Goal: Information Seeking & Learning: Learn about a topic

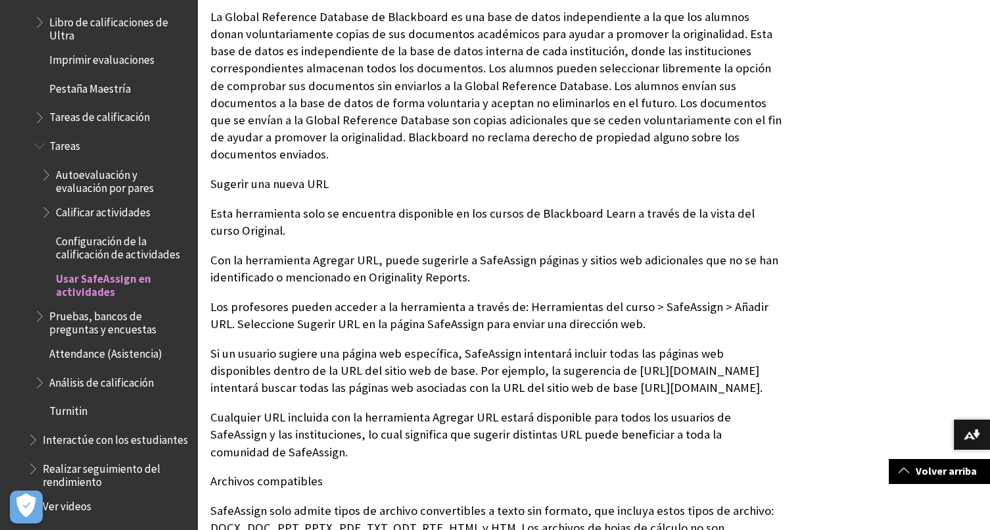
scroll to position [1173, 0]
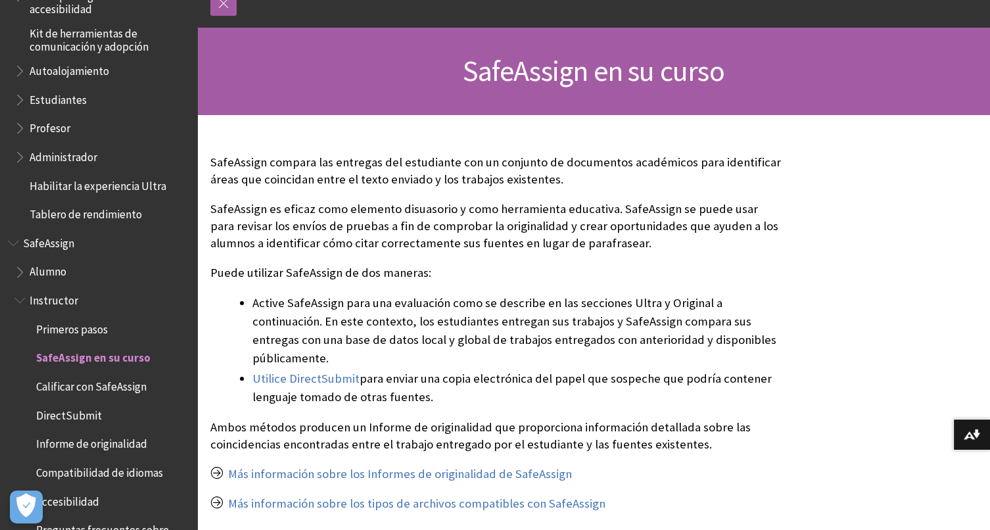
scroll to position [93, 0]
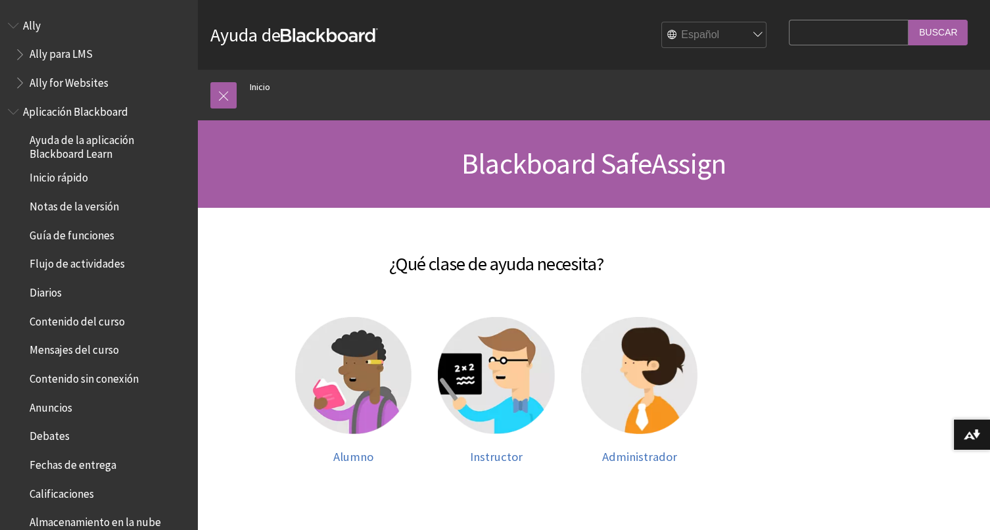
scroll to position [877, 0]
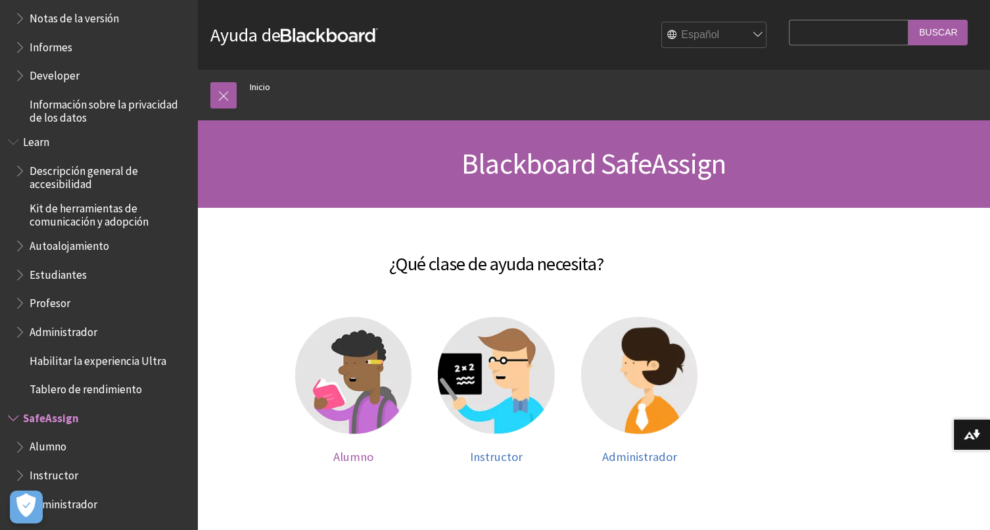
click at [359, 399] on img at bounding box center [353, 375] width 117 height 117
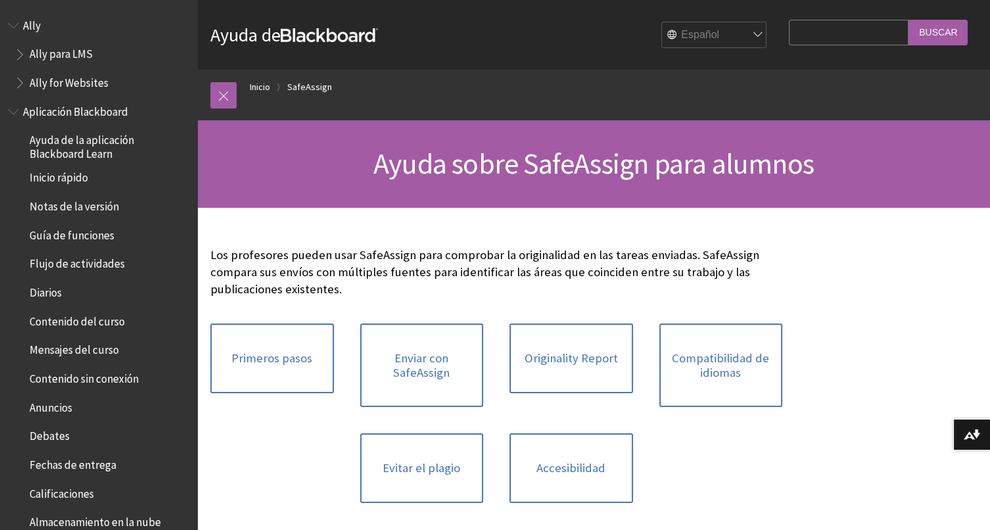
scroll to position [1049, 0]
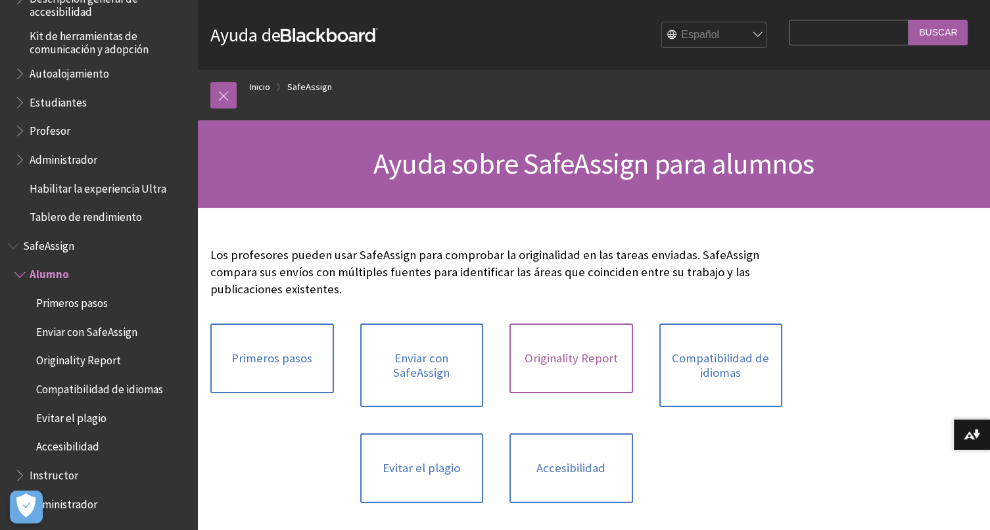
click at [603, 382] on link "Originality Report" at bounding box center [571, 358] width 124 height 70
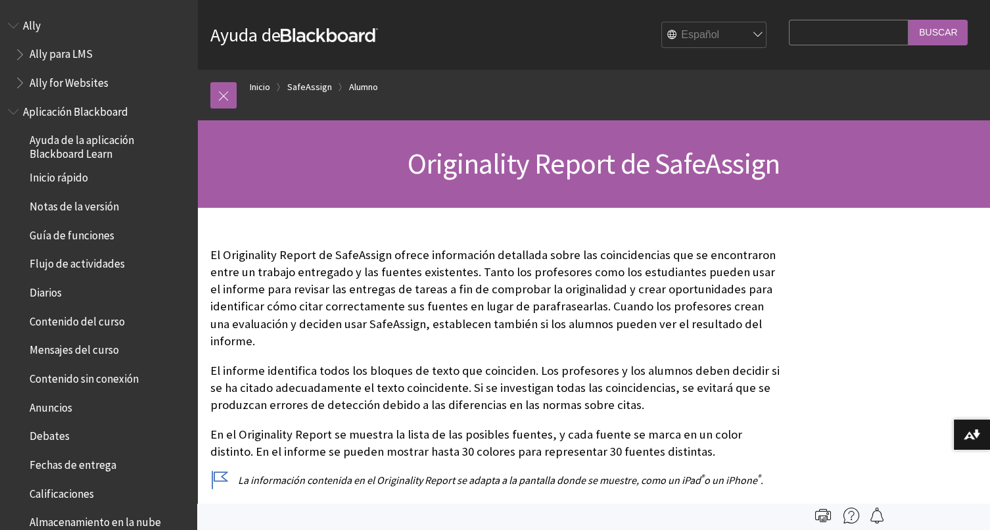
scroll to position [1049, 0]
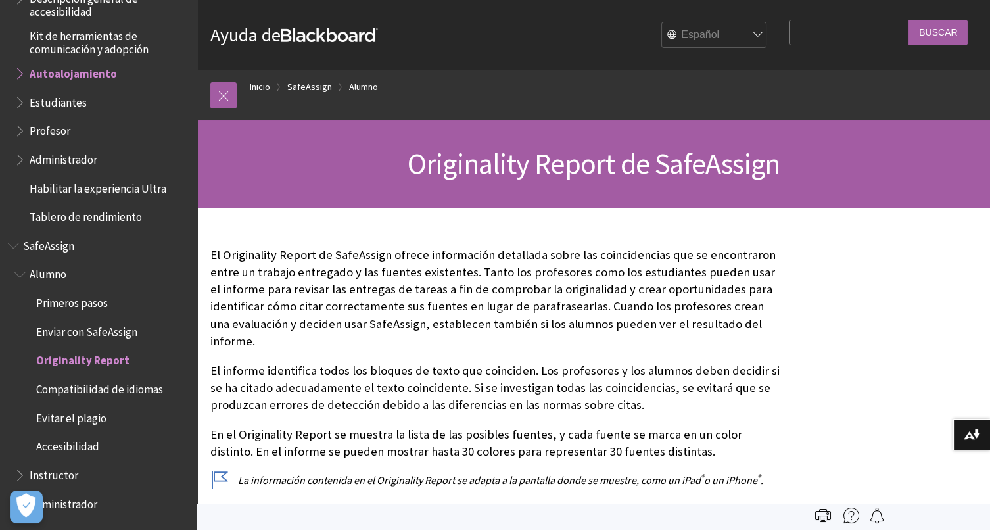
click at [278, 91] on li "SafeAssign" at bounding box center [304, 87] width 56 height 16
click at [301, 80] on link "SafeAssign" at bounding box center [309, 87] width 45 height 16
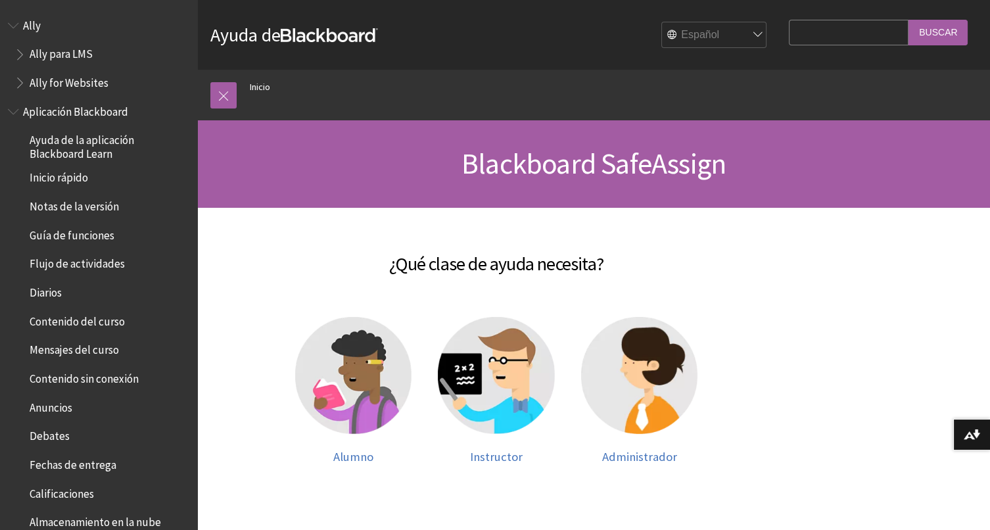
scroll to position [877, 0]
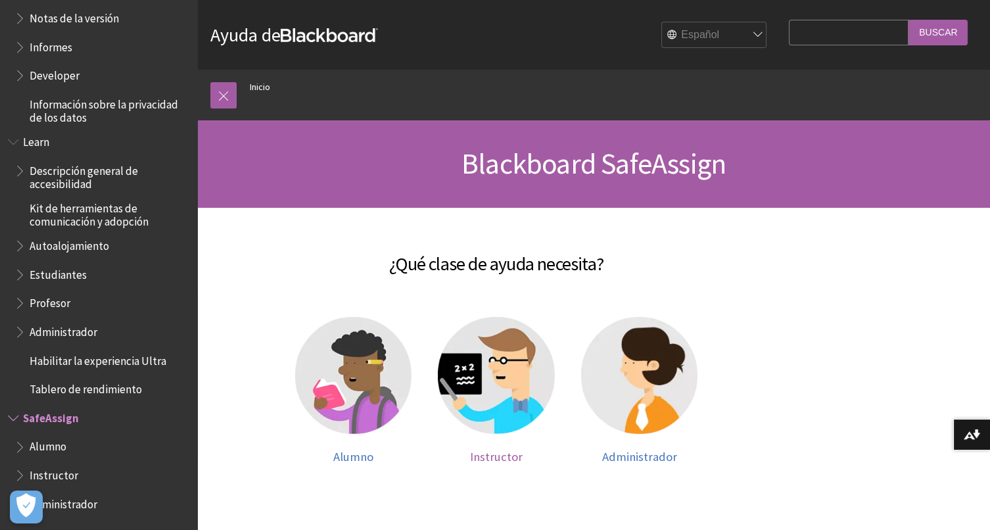
click at [509, 398] on img at bounding box center [496, 375] width 117 height 117
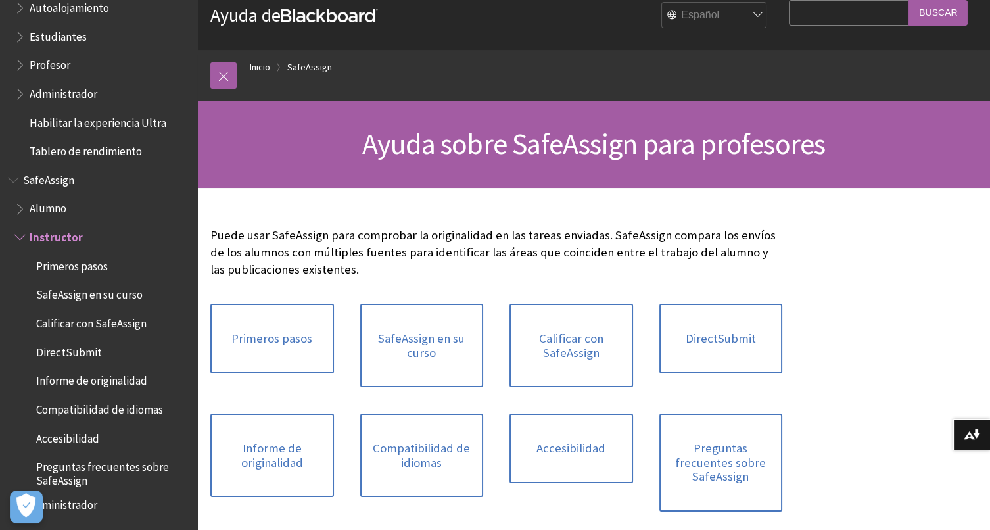
scroll to position [1051, 0]
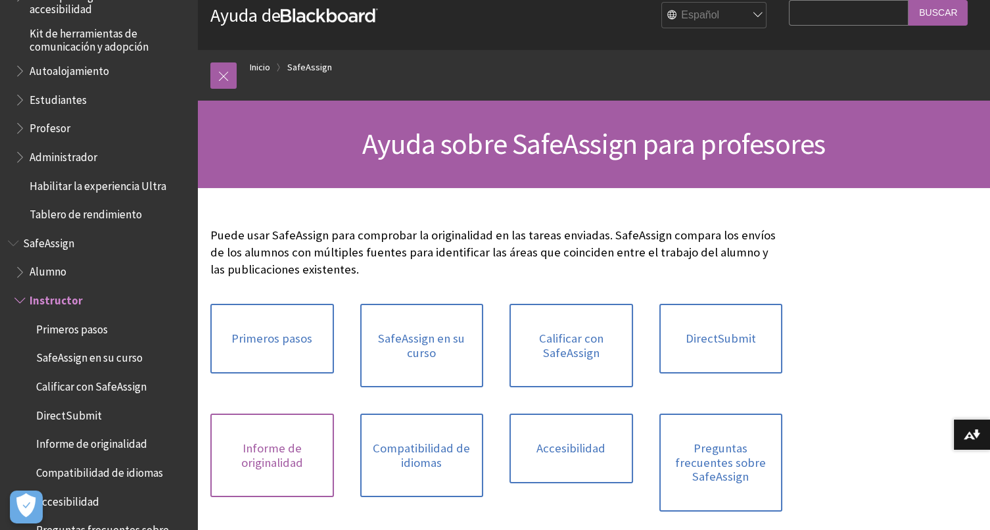
click at [298, 467] on link "Informe de originalidad" at bounding box center [272, 454] width 124 height 83
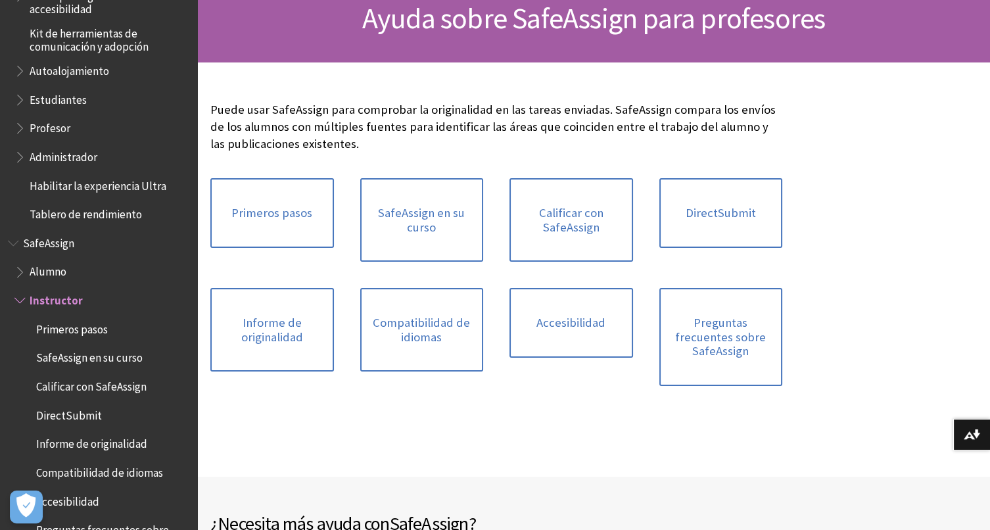
scroll to position [1114, 0]
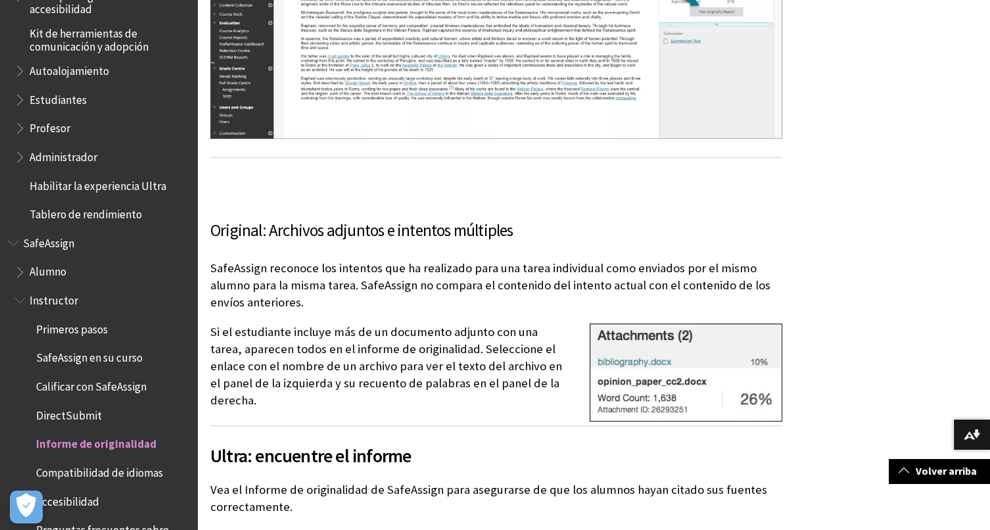
scroll to position [1046, 0]
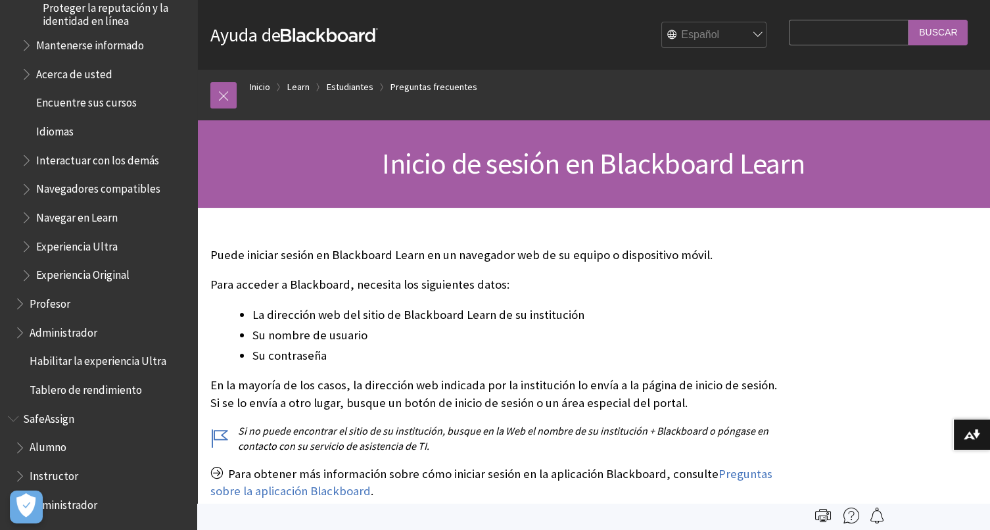
scroll to position [1322, 0]
click at [81, 419] on span "SafeAssign" at bounding box center [98, 420] width 181 height 22
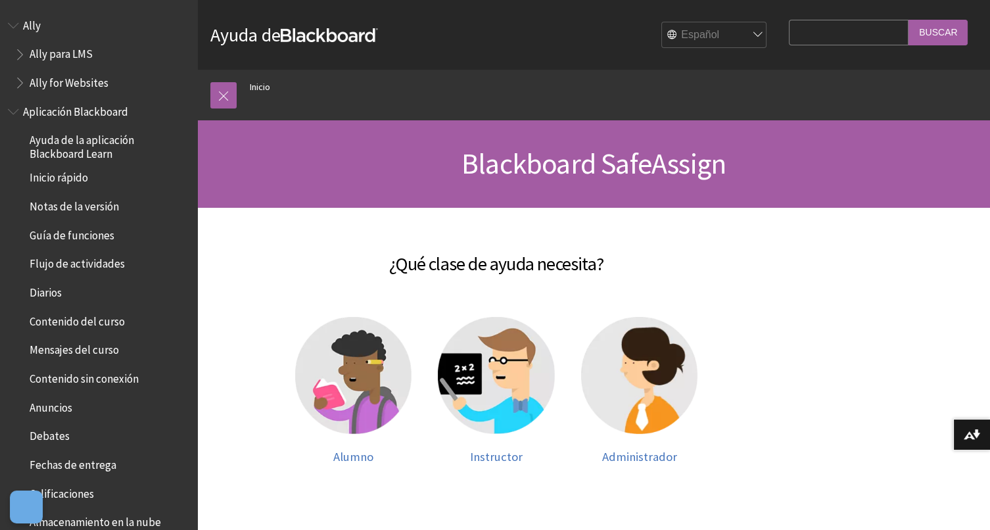
scroll to position [877, 0]
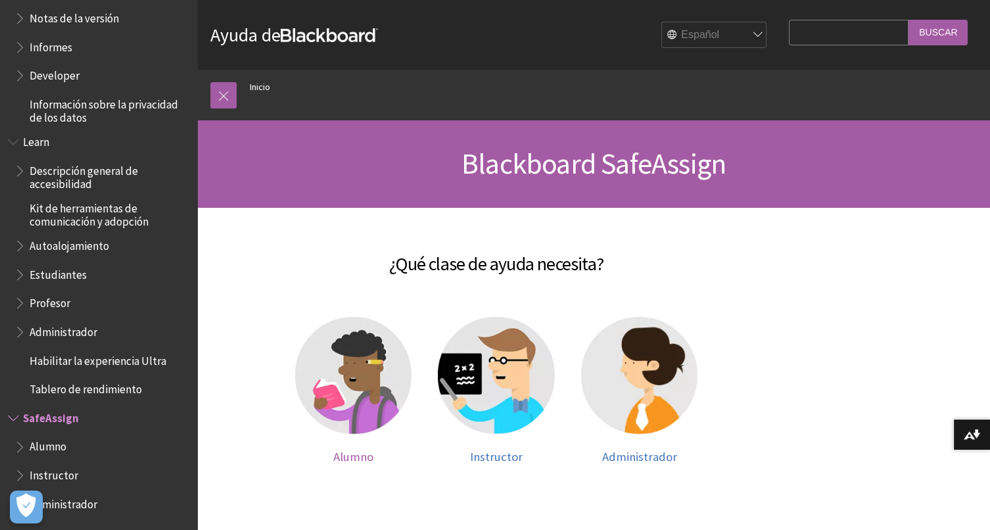
click at [381, 384] on img at bounding box center [353, 375] width 117 height 117
click at [648, 388] on img at bounding box center [639, 375] width 117 height 117
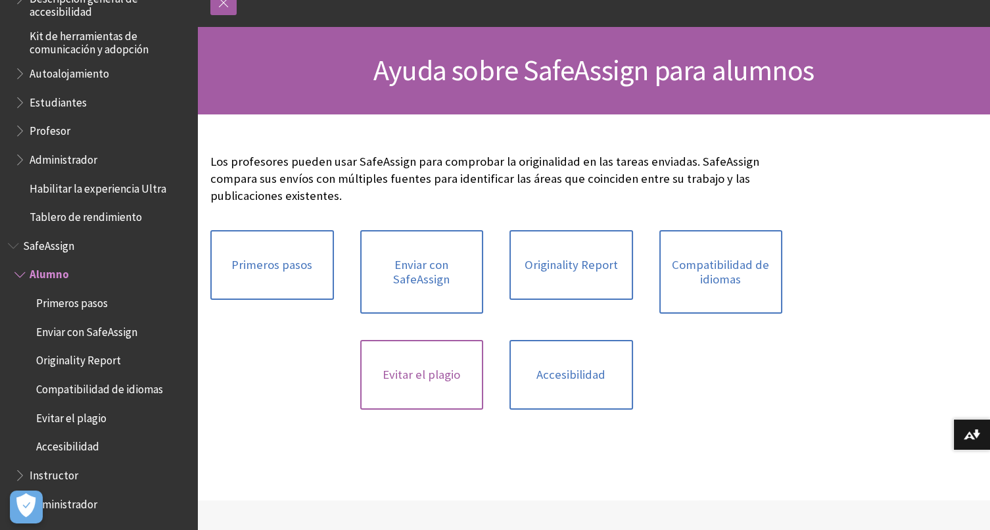
click at [420, 361] on link "Evitar el plagio" at bounding box center [422, 375] width 124 height 70
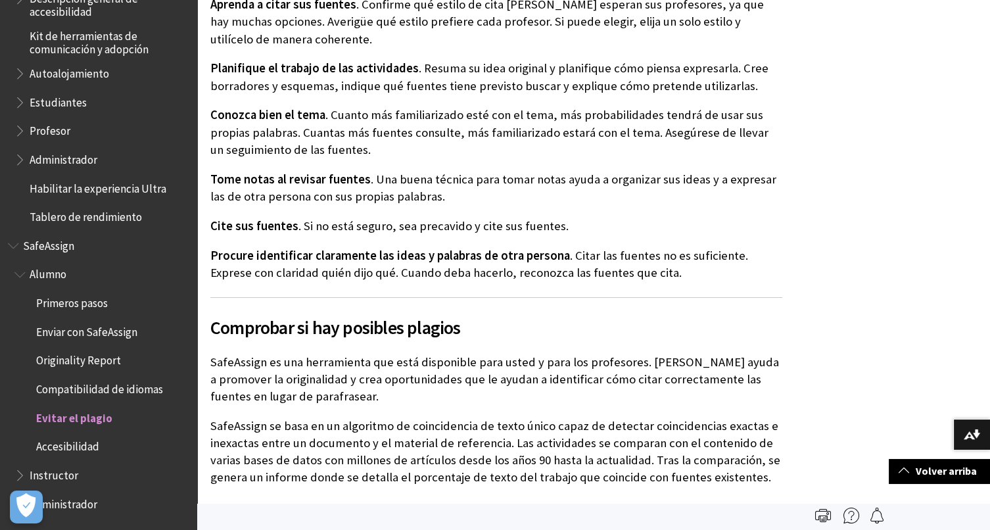
scroll to position [986, 0]
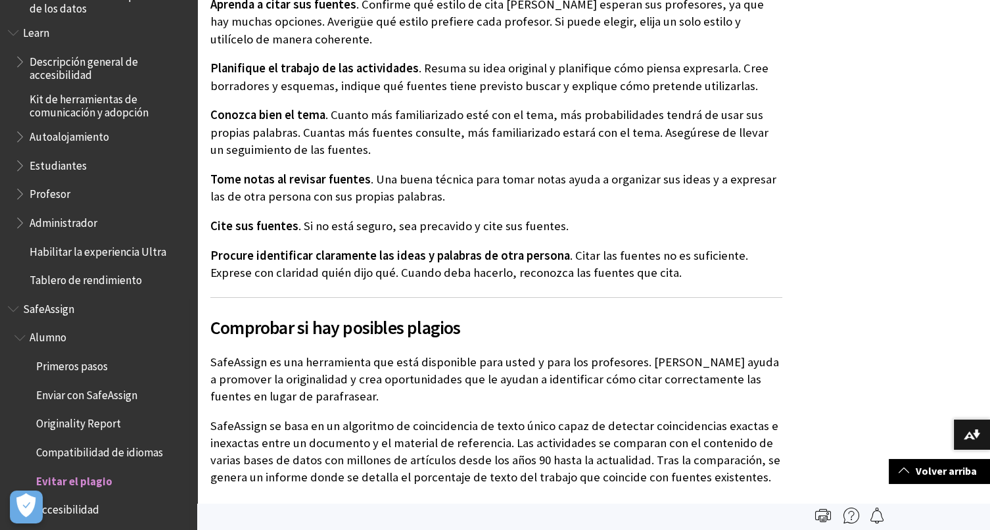
click at [133, 403] on span "Enviar con SafeAssign" at bounding box center [105, 395] width 168 height 22
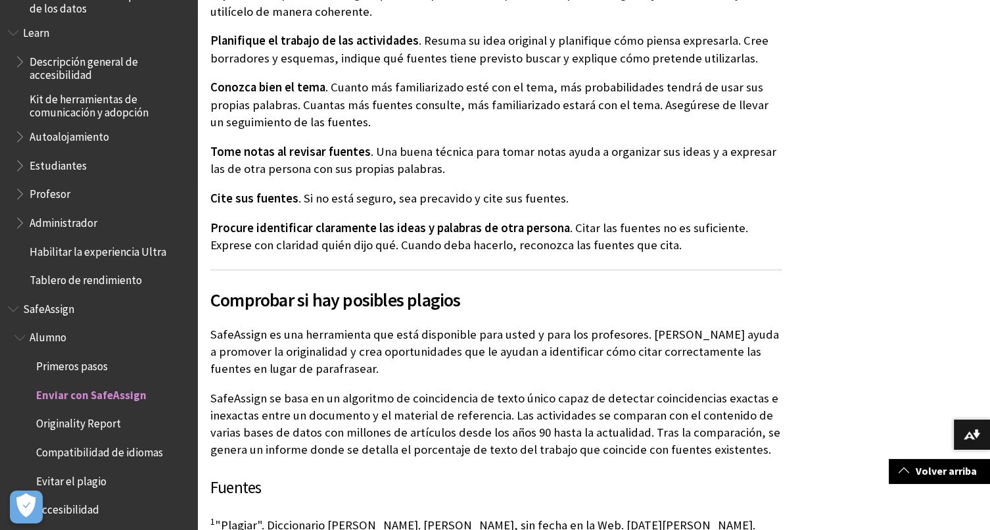
scroll to position [723, 0]
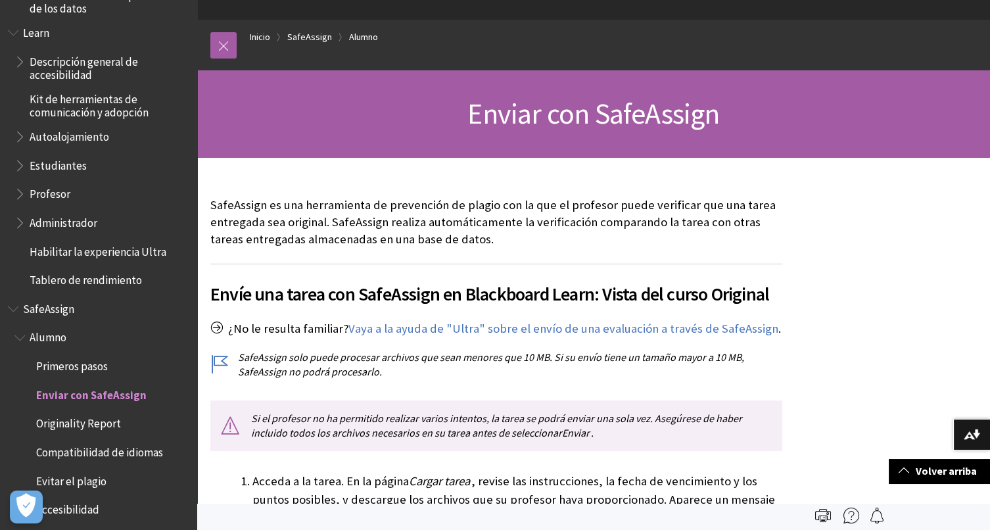
scroll to position [1049, 0]
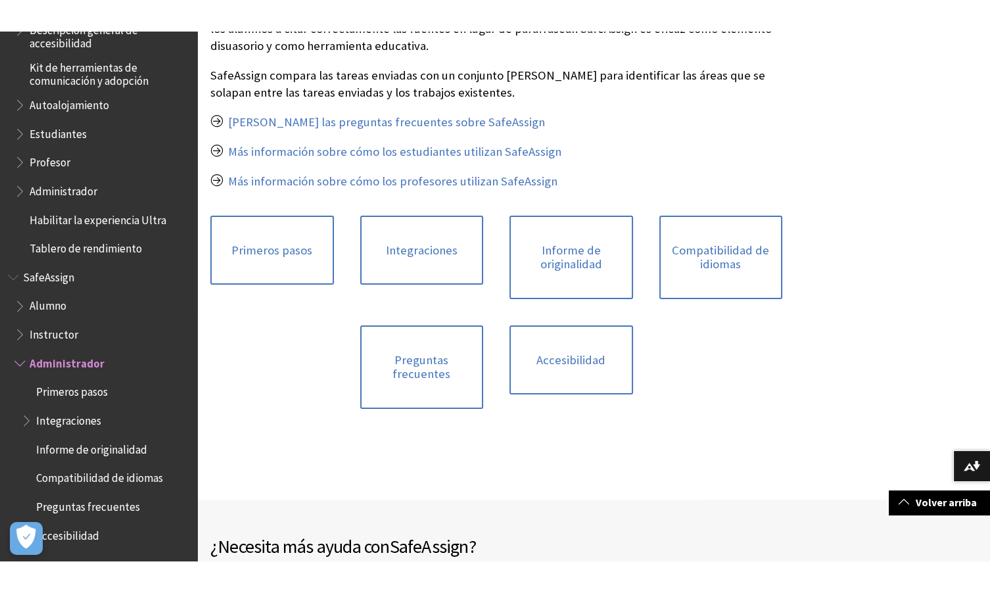
scroll to position [272, 0]
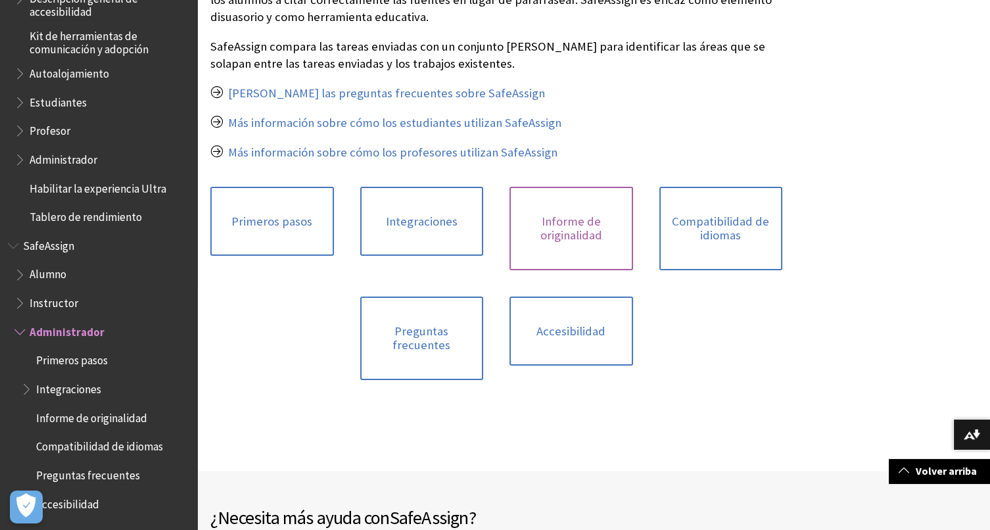
click at [599, 208] on link "Informe de originalidad" at bounding box center [571, 228] width 124 height 83
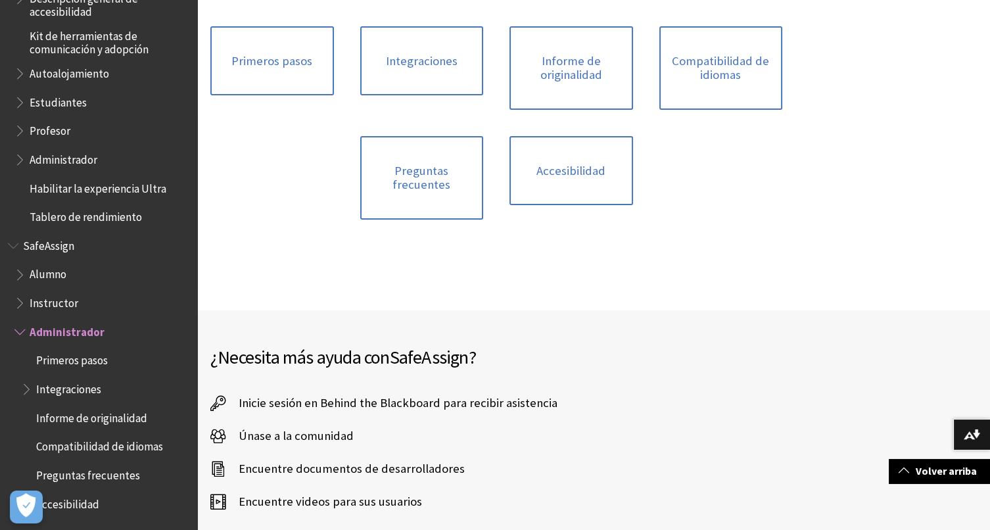
scroll to position [468, 0]
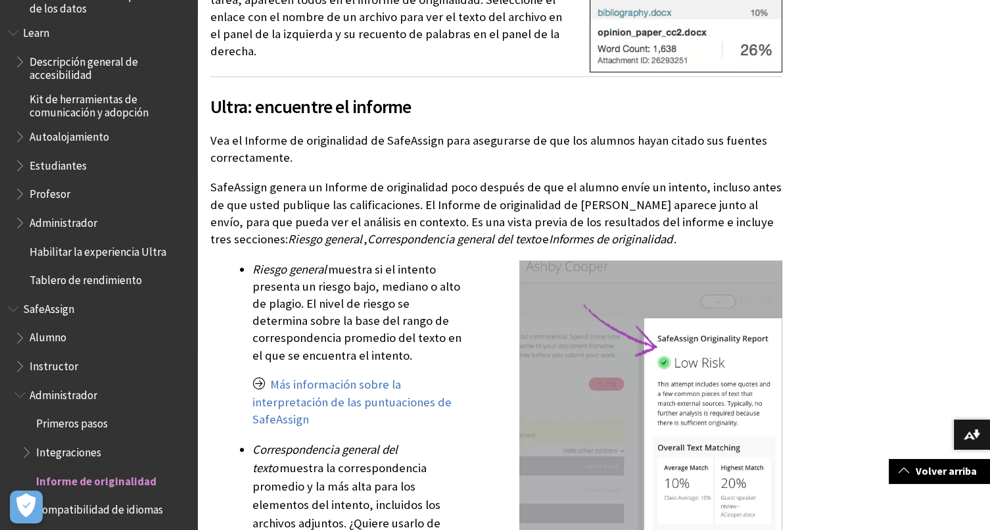
scroll to position [1438, 0]
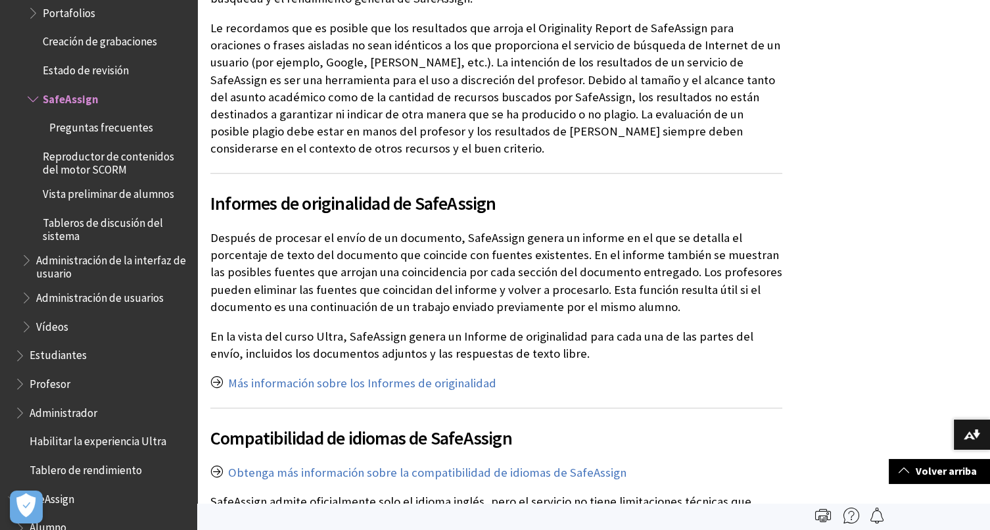
scroll to position [1754, 0]
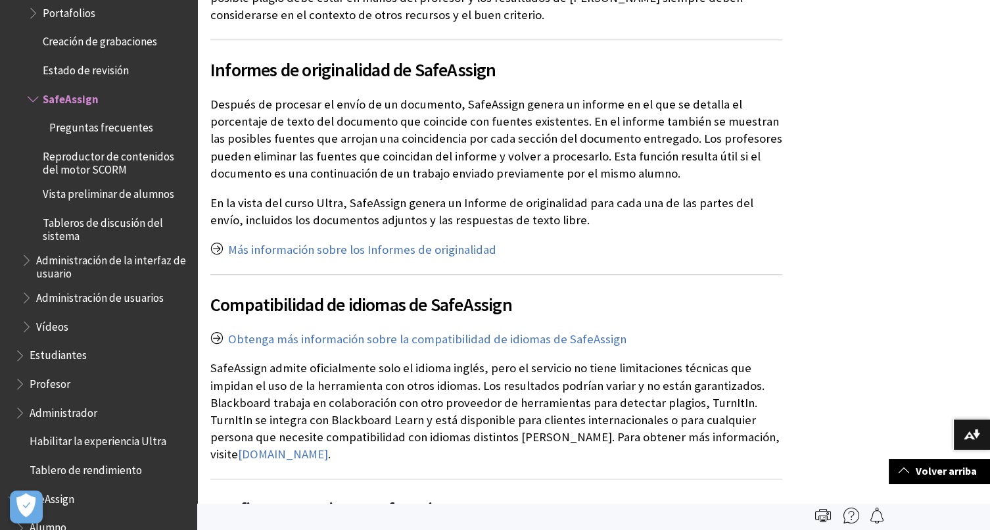
click at [459, 242] on link "Más información sobre los Informes de originalidad" at bounding box center [362, 250] width 268 height 16
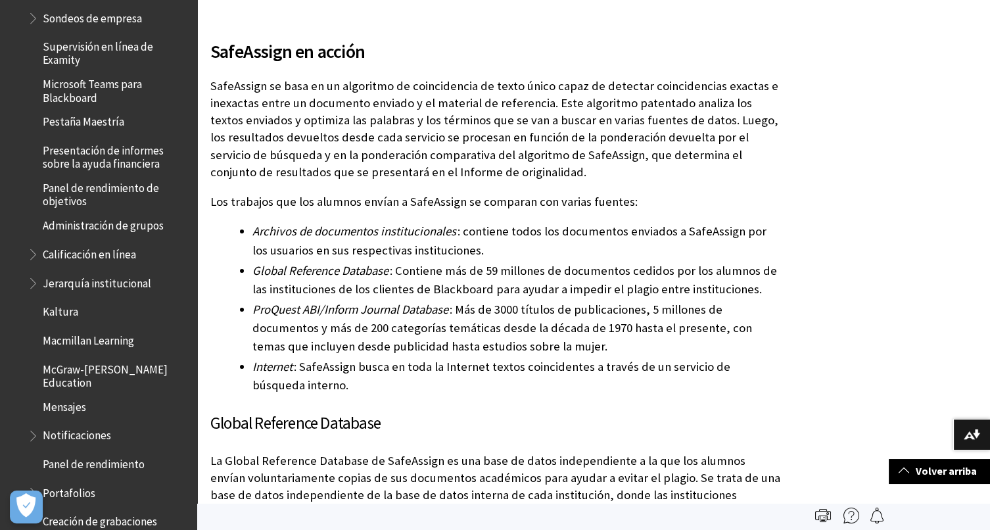
scroll to position [0, 0]
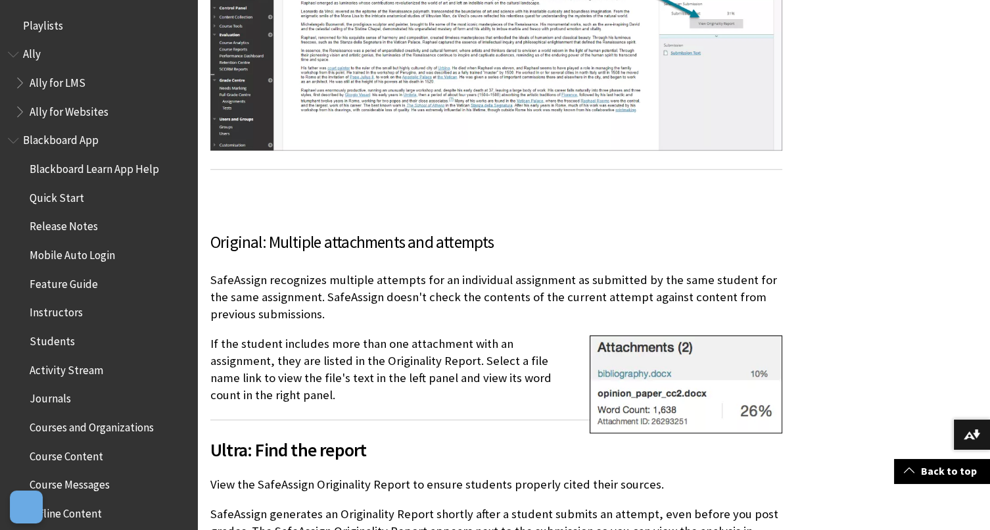
scroll to position [1490, 0]
